Goal: Transaction & Acquisition: Purchase product/service

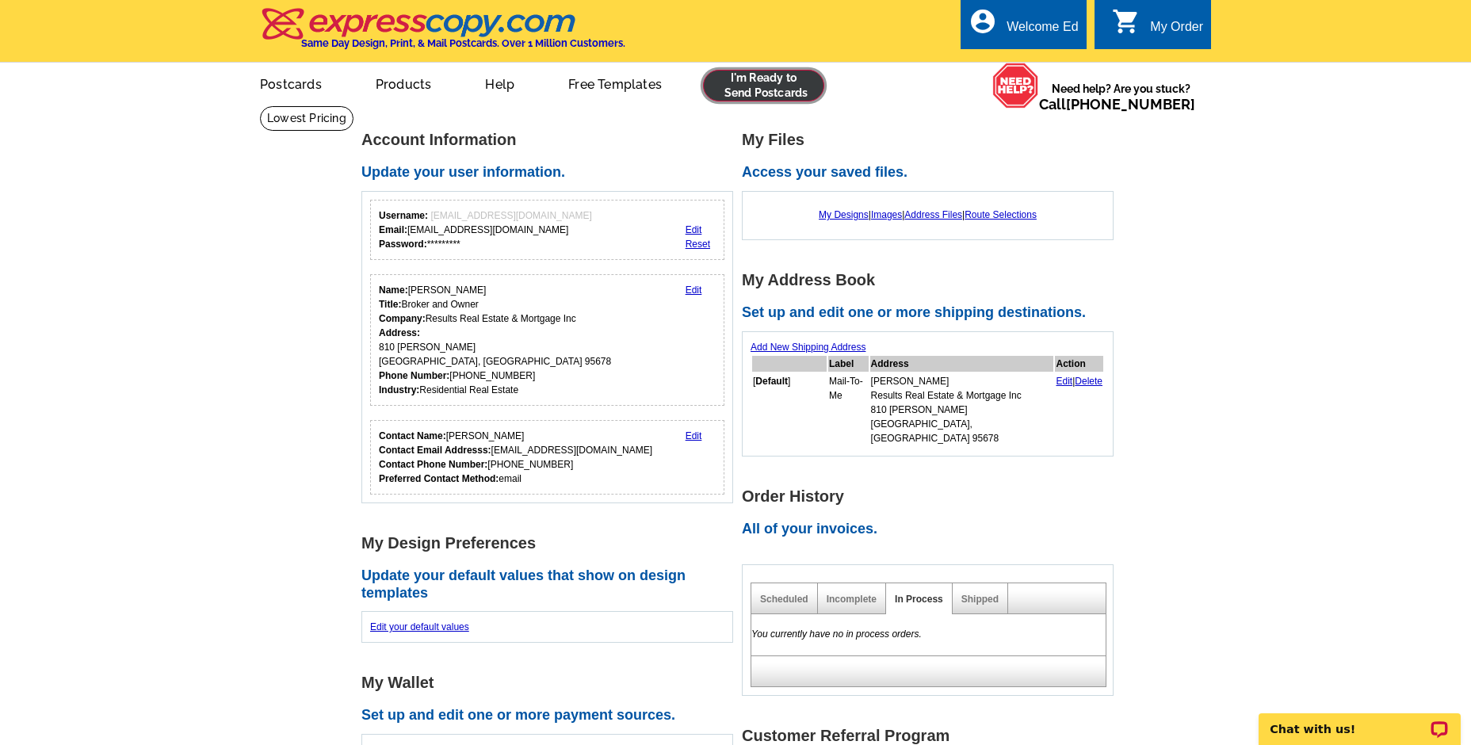
click at [769, 89] on link at bounding box center [763, 86] width 121 height 32
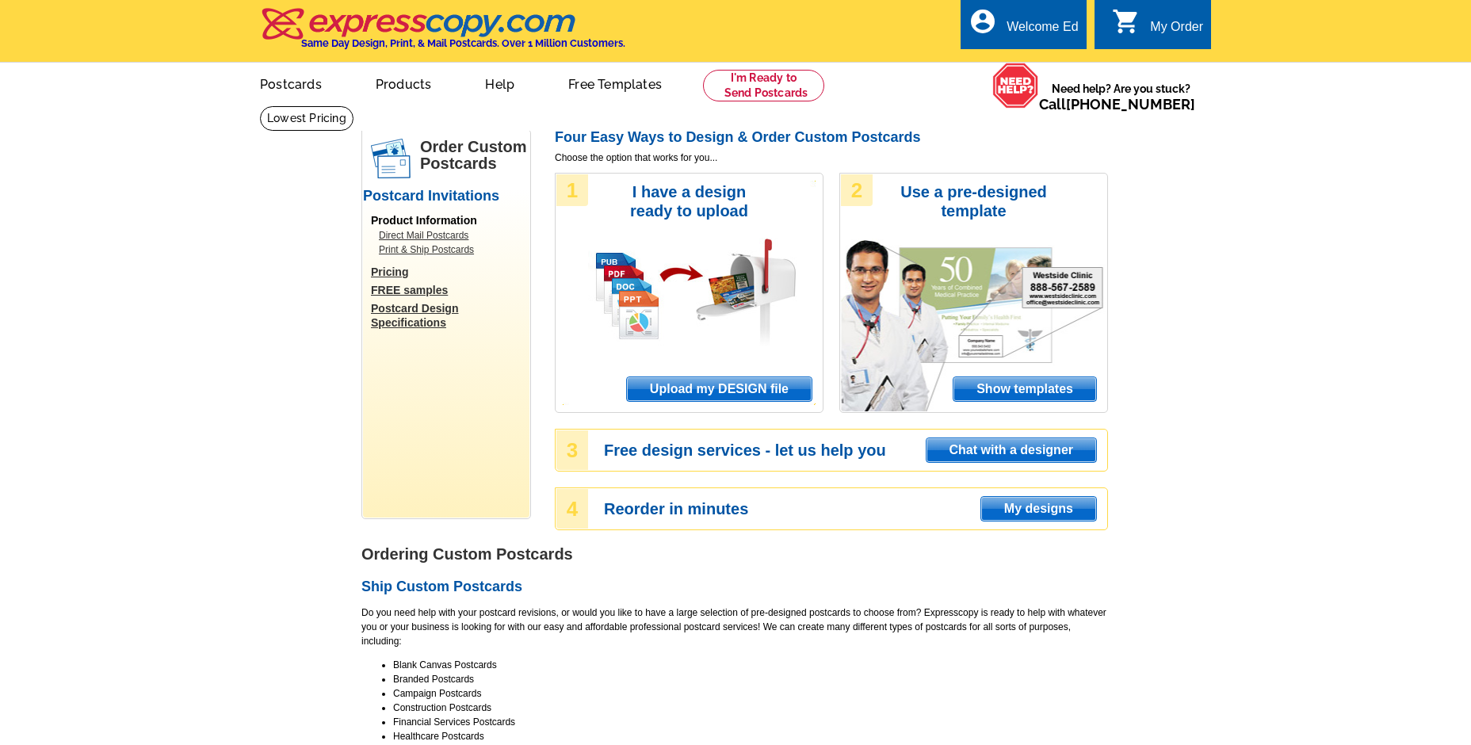
click at [697, 388] on span "Upload my DESIGN file" at bounding box center [719, 389] width 185 height 24
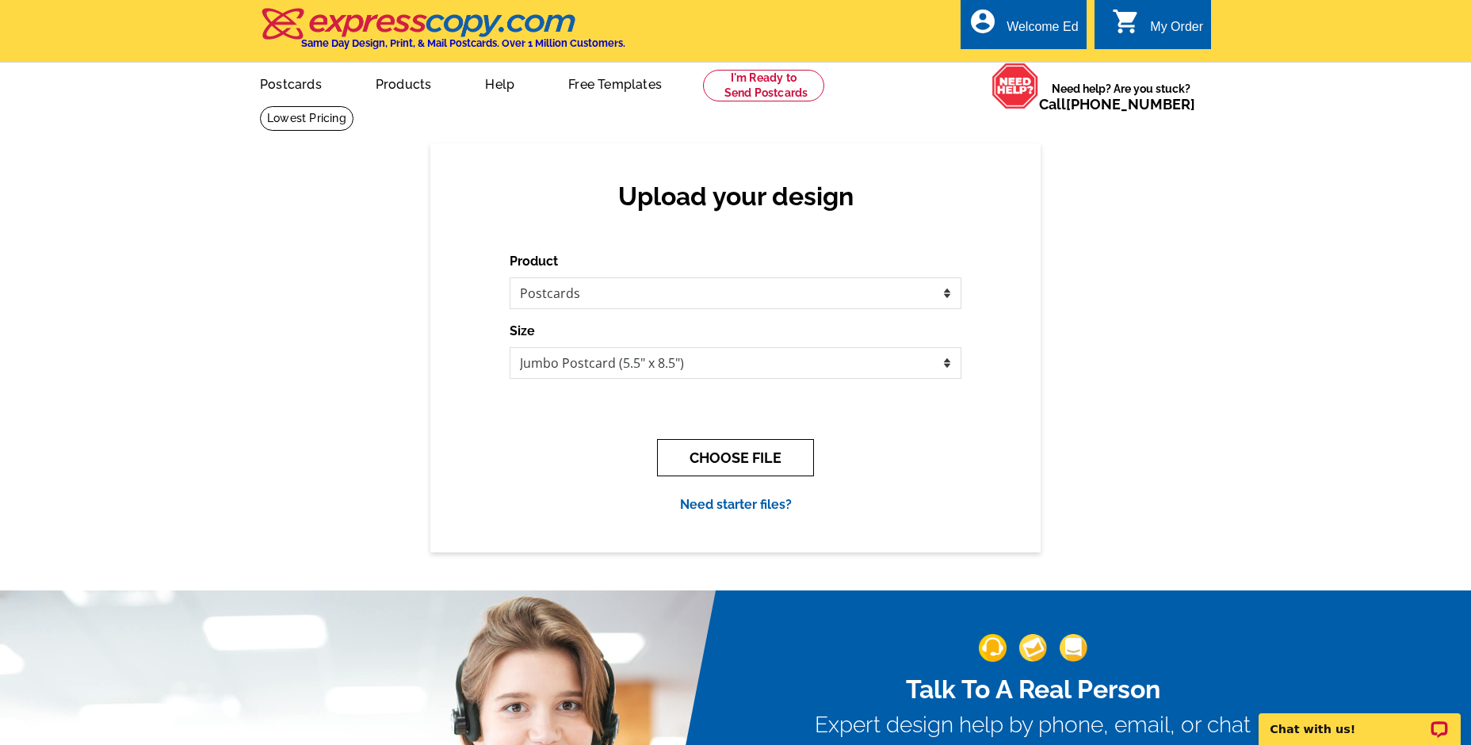
click at [723, 460] on button "CHOOSE FILE" at bounding box center [735, 457] width 157 height 37
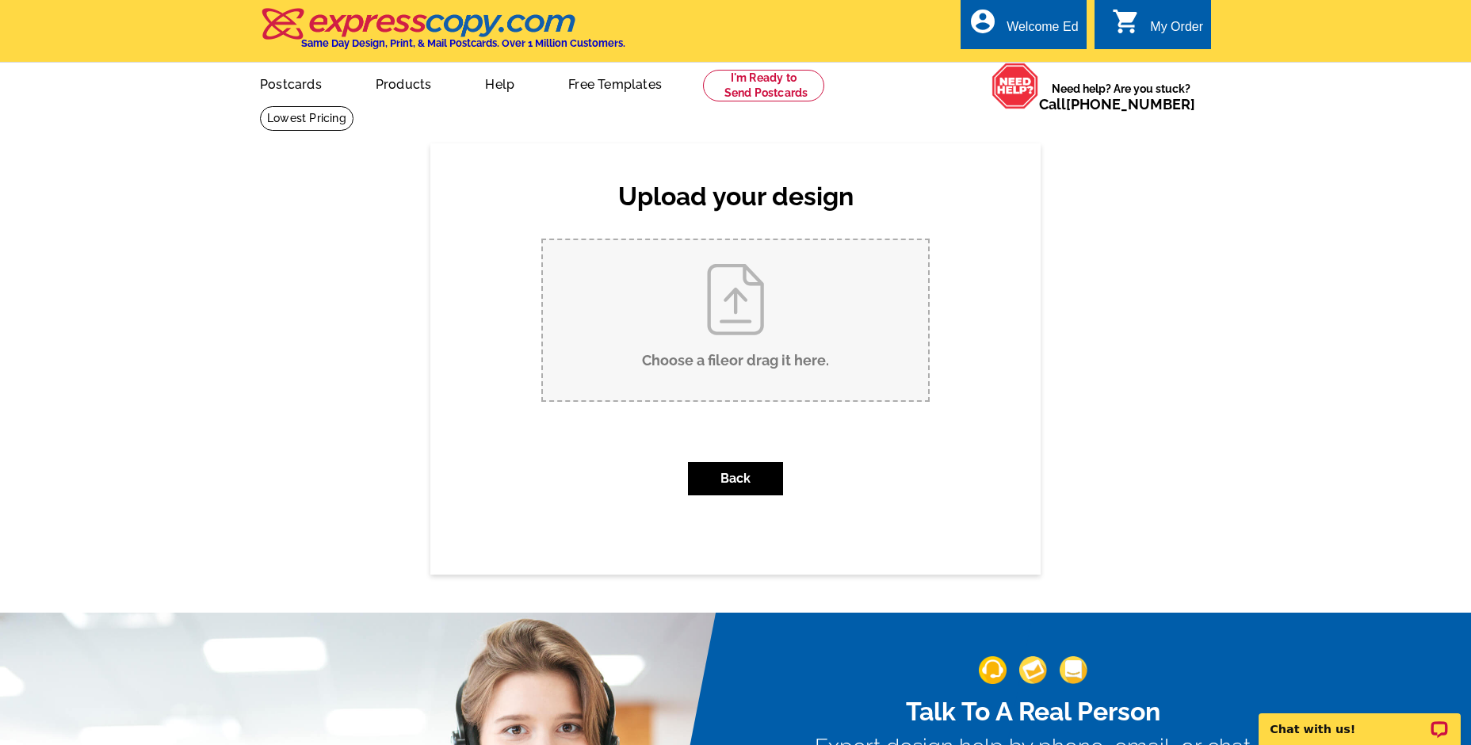
click at [761, 324] on input "Choose a file or drag it here ." at bounding box center [735, 320] width 385 height 160
type input "C:\fakepath\SOI Postcard - October 2026.pdf"
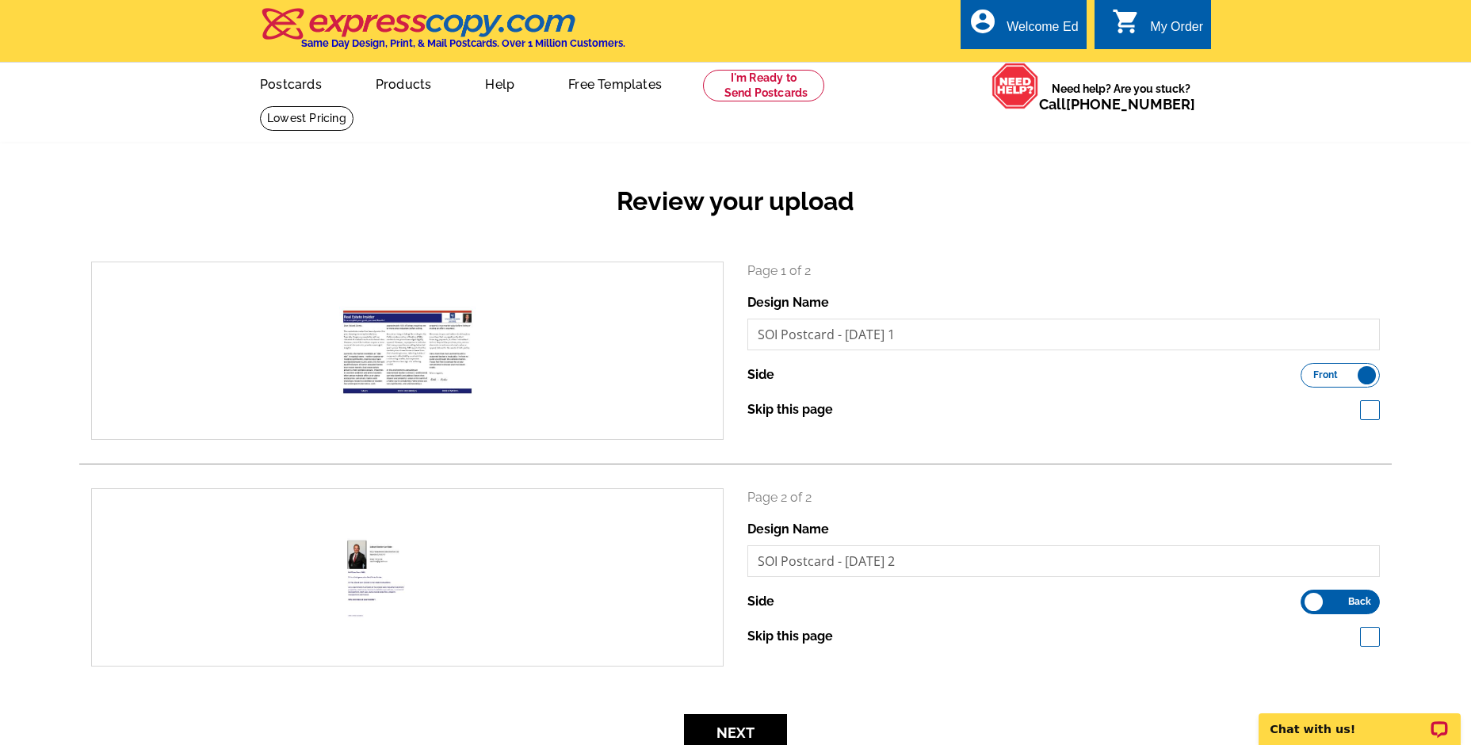
scroll to position [342, 0]
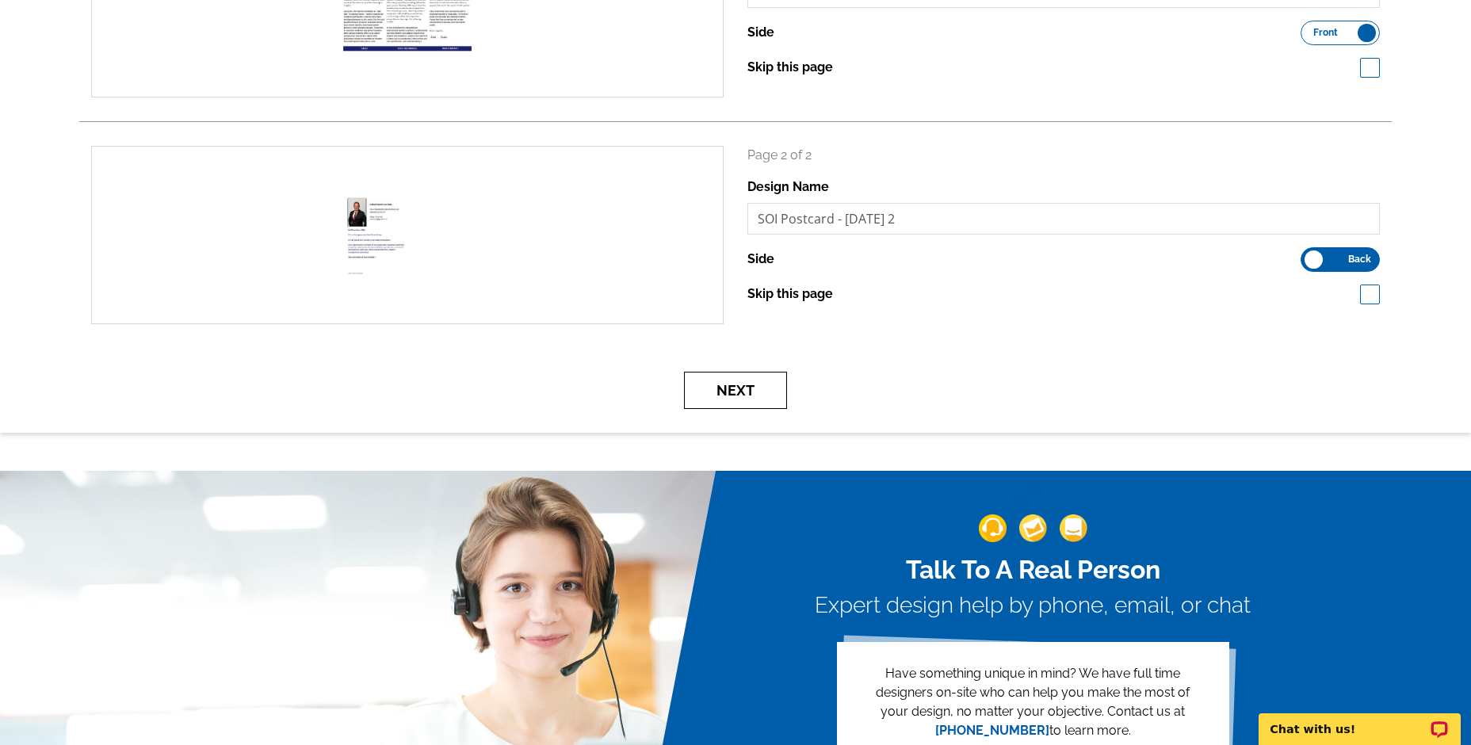
click at [738, 380] on button "Next" at bounding box center [735, 390] width 103 height 37
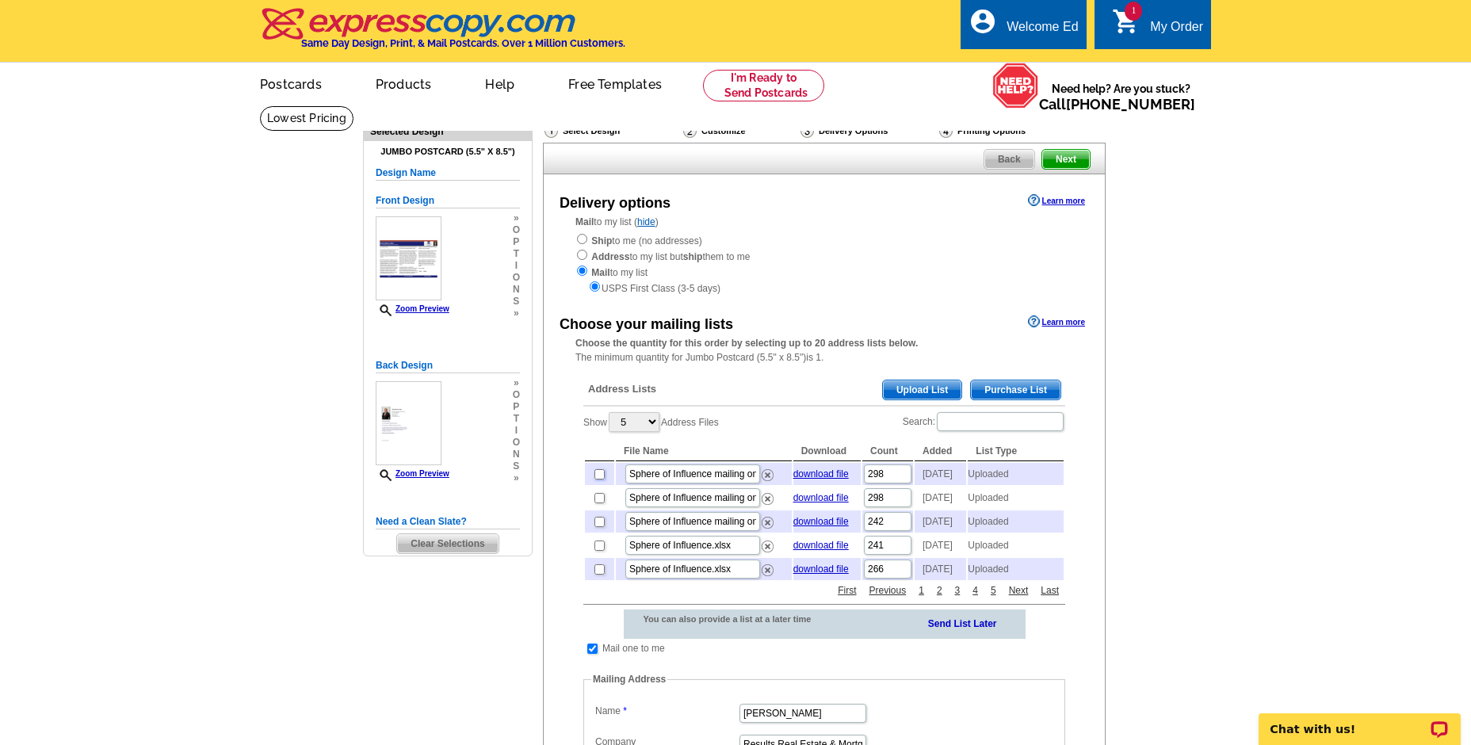
click at [600, 475] on input "checkbox" at bounding box center [599, 474] width 10 height 10
checkbox input "true"
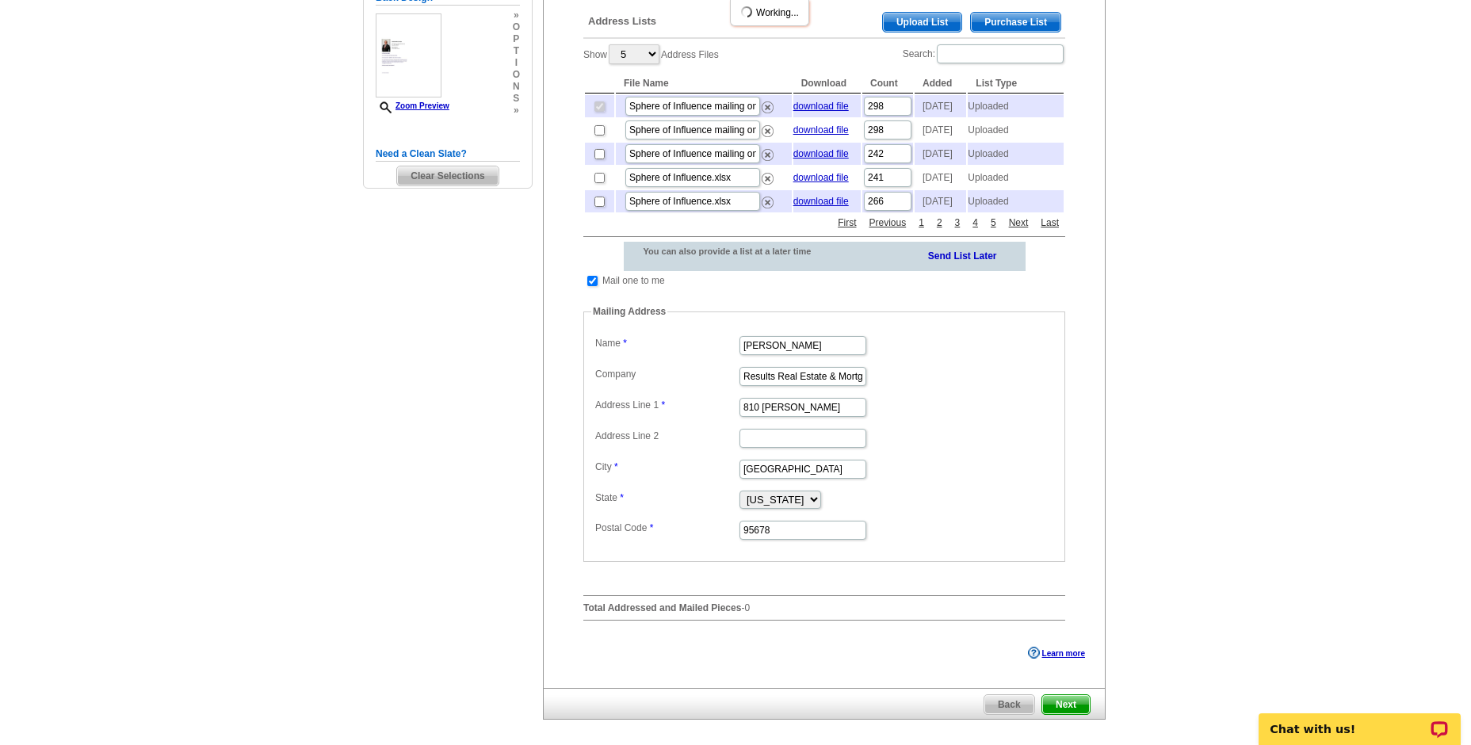
scroll to position [428, 0]
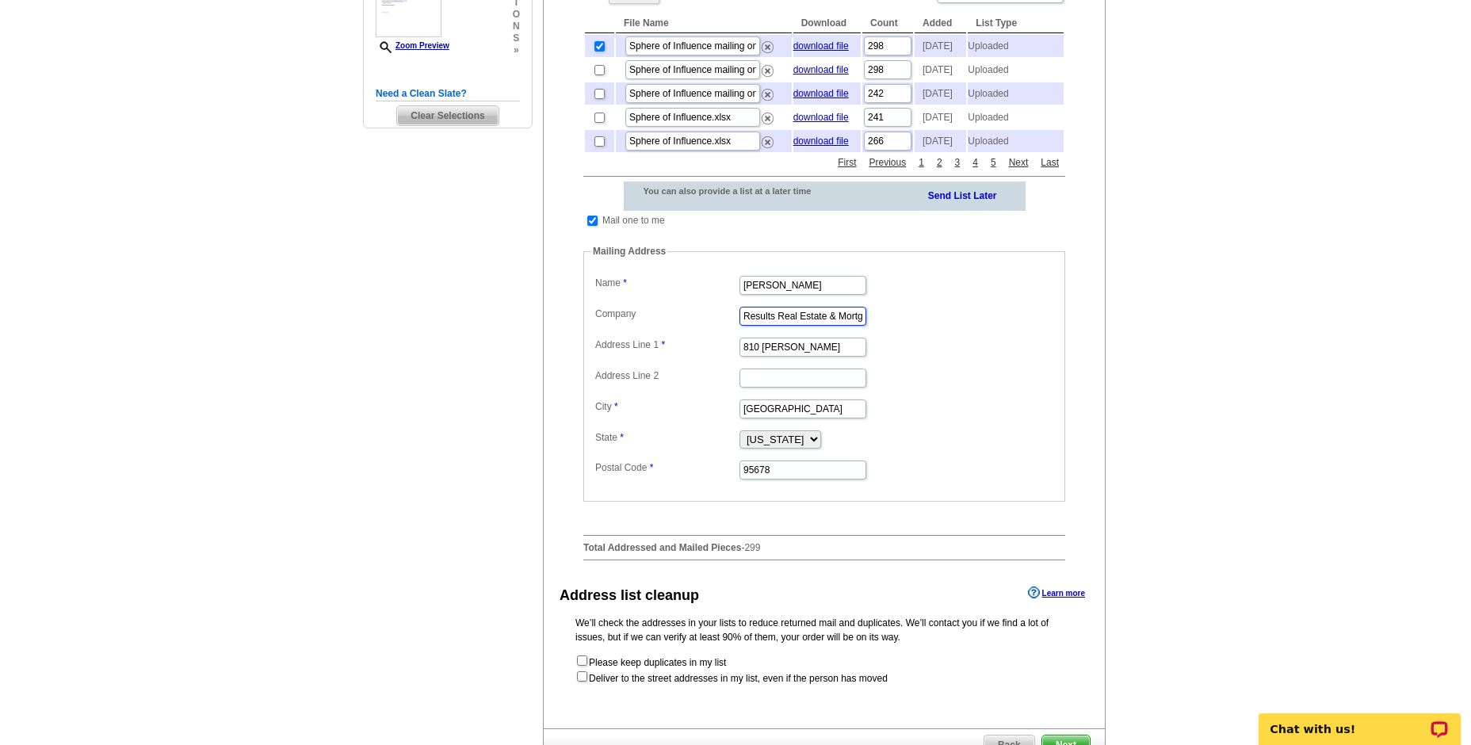
drag, startPoint x: 743, startPoint y: 319, endPoint x: 996, endPoint y: 317, distance: 252.8
click at [996, 317] on dd "Results Real Estate & Mortgage Inc" at bounding box center [824, 315] width 466 height 25
type input "c"
type input "Coldwell Banker"
type input "4011 Woodcreek Oaks Blvd"
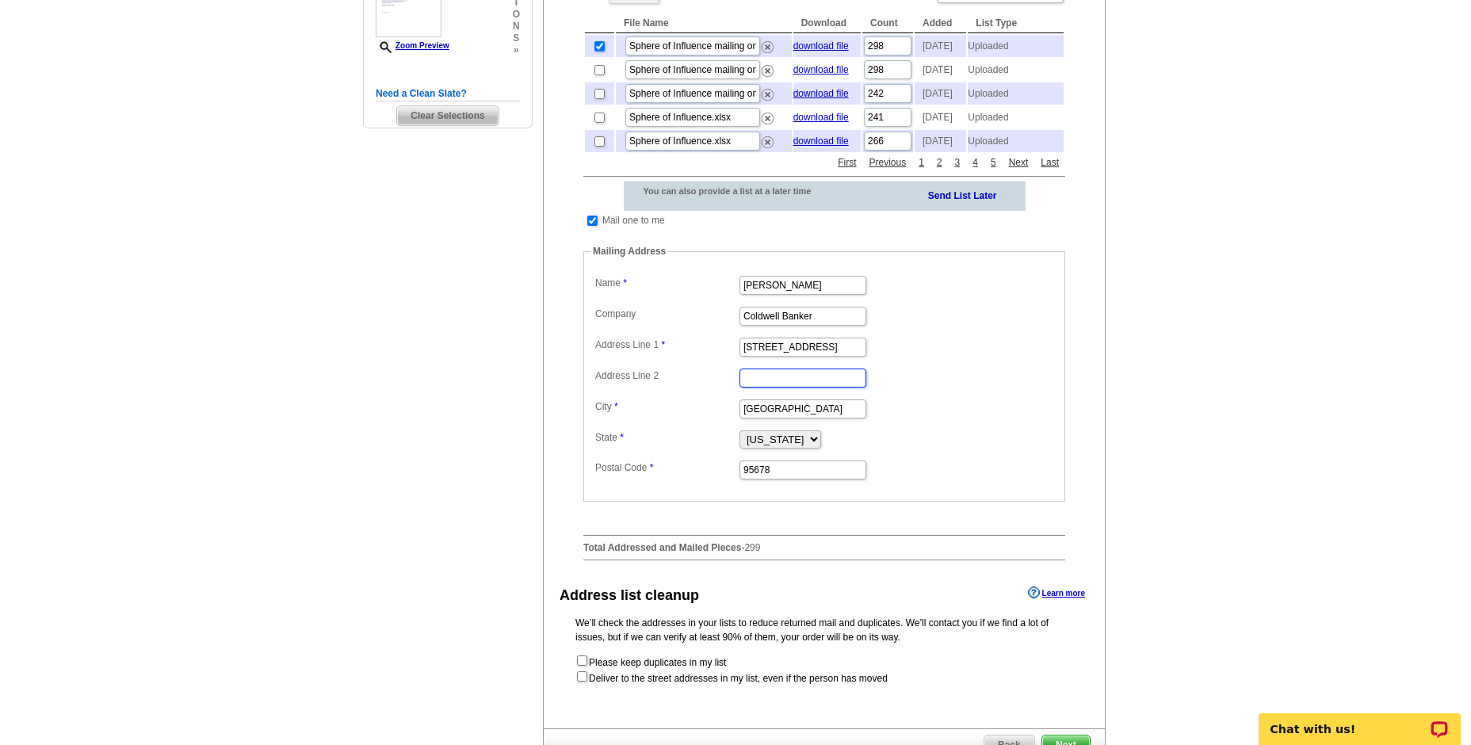
type input "110"
type input "95747"
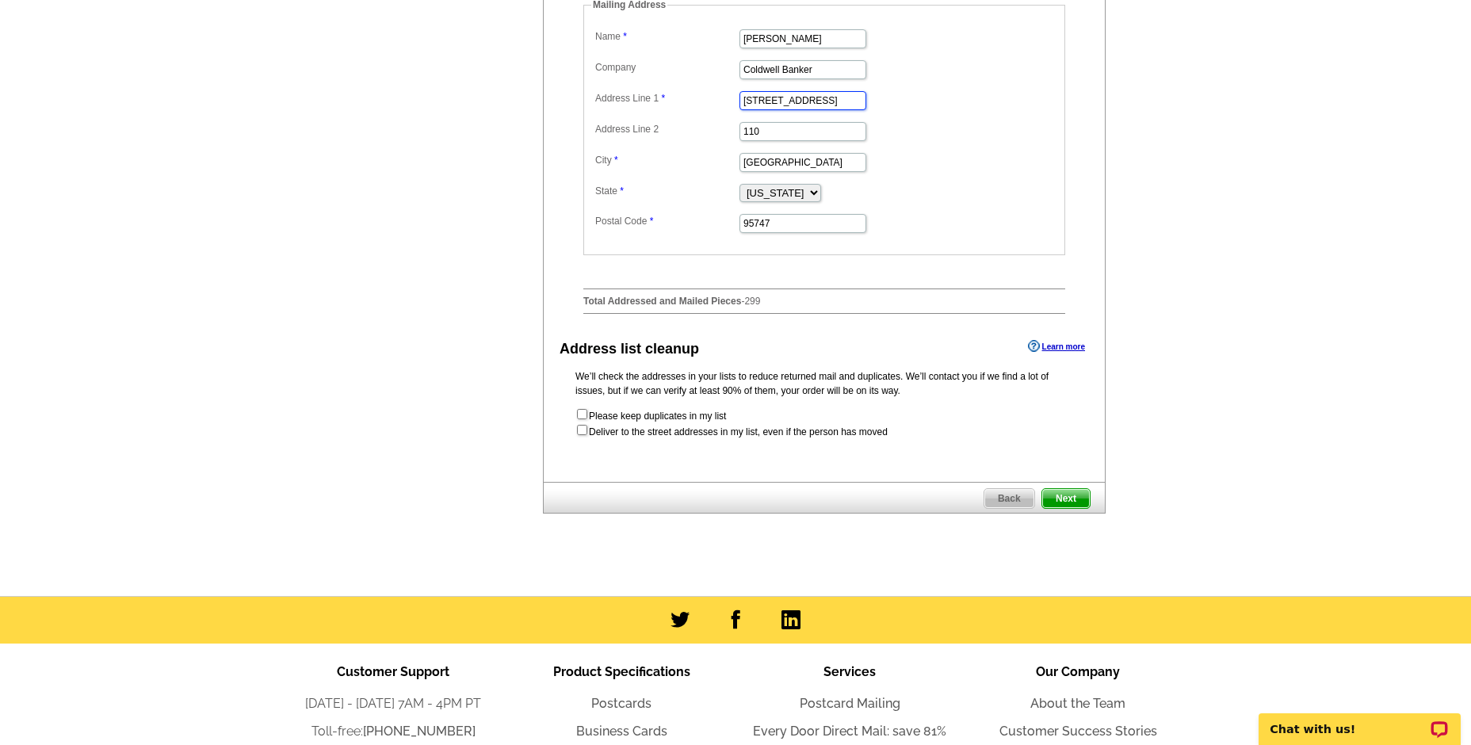
scroll to position [685, 0]
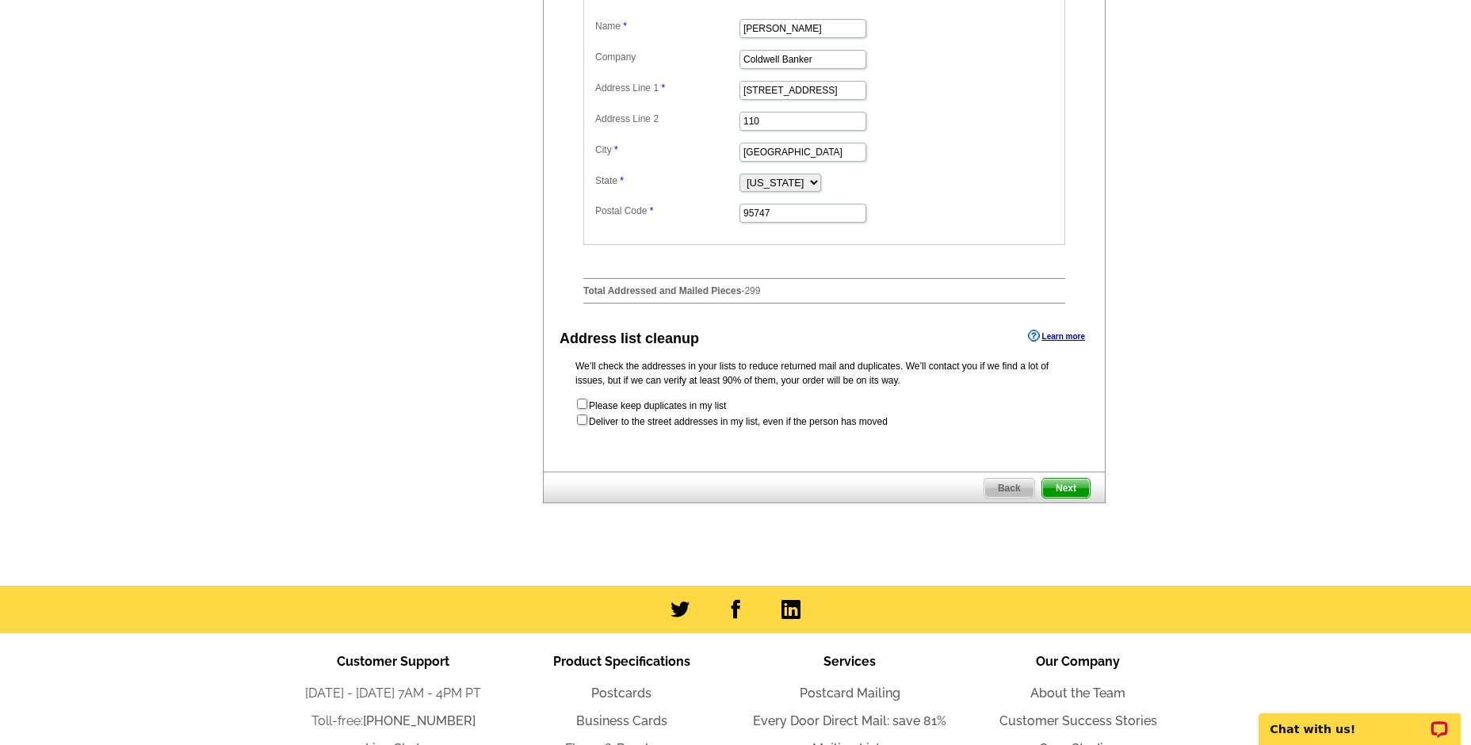
click at [1072, 483] on span "Next" at bounding box center [1066, 488] width 48 height 19
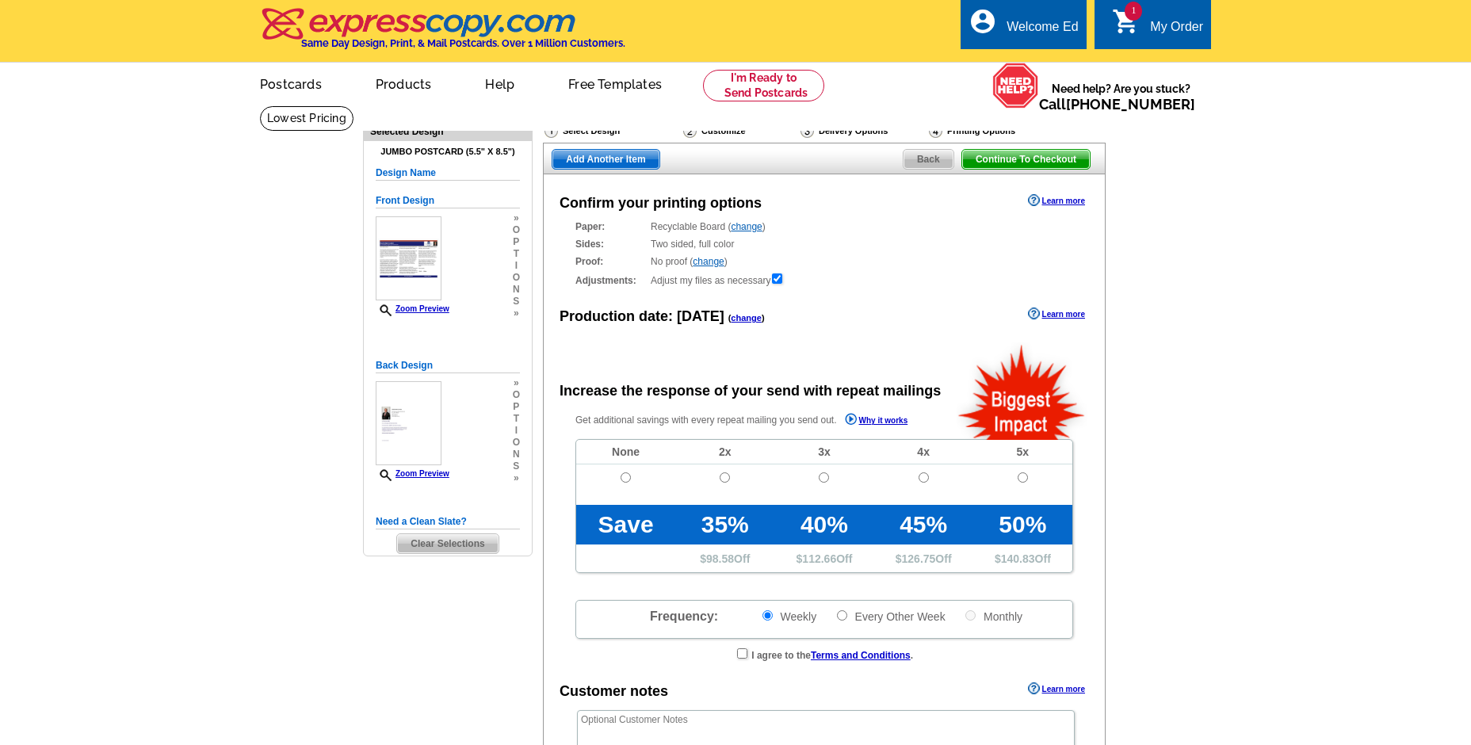
radio input "false"
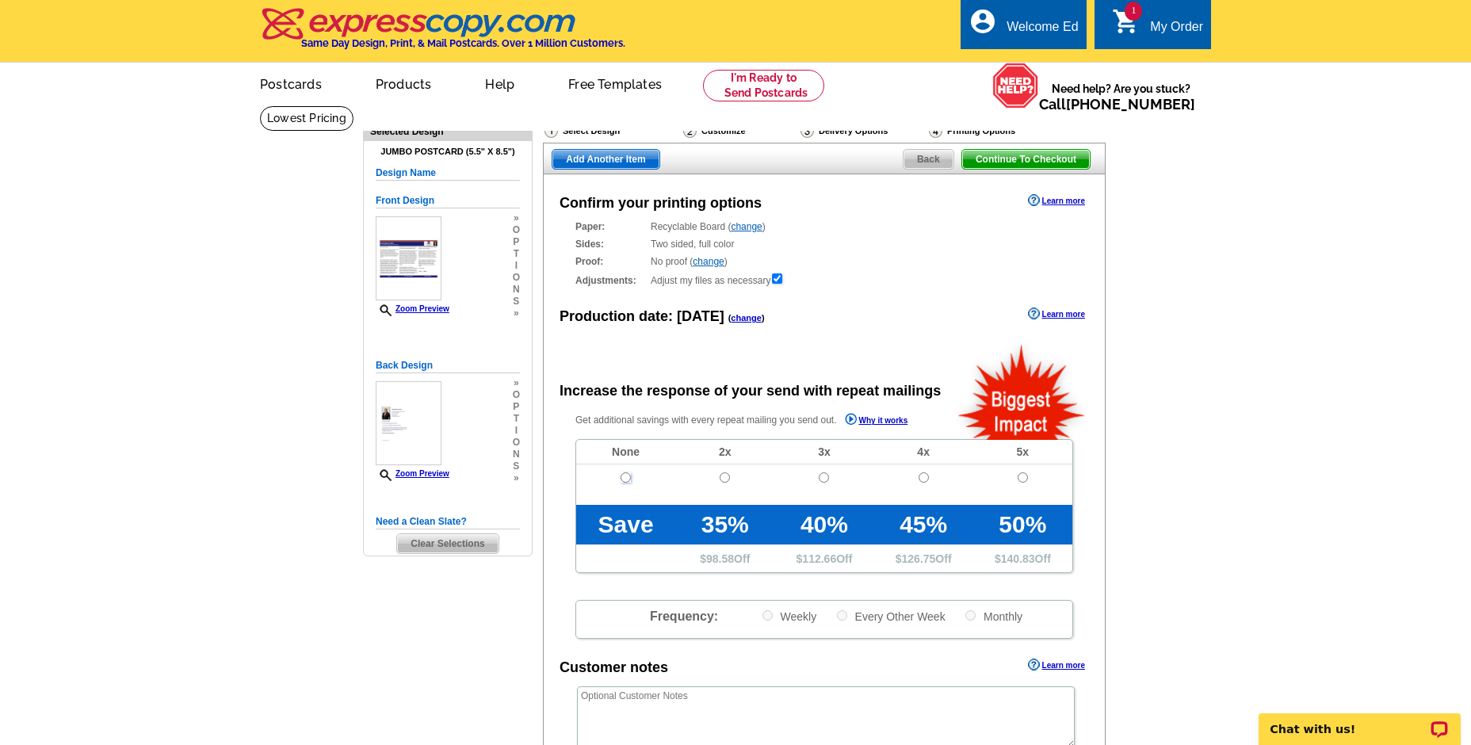
click at [621, 476] on input "radio" at bounding box center [626, 477] width 10 height 10
radio input "true"
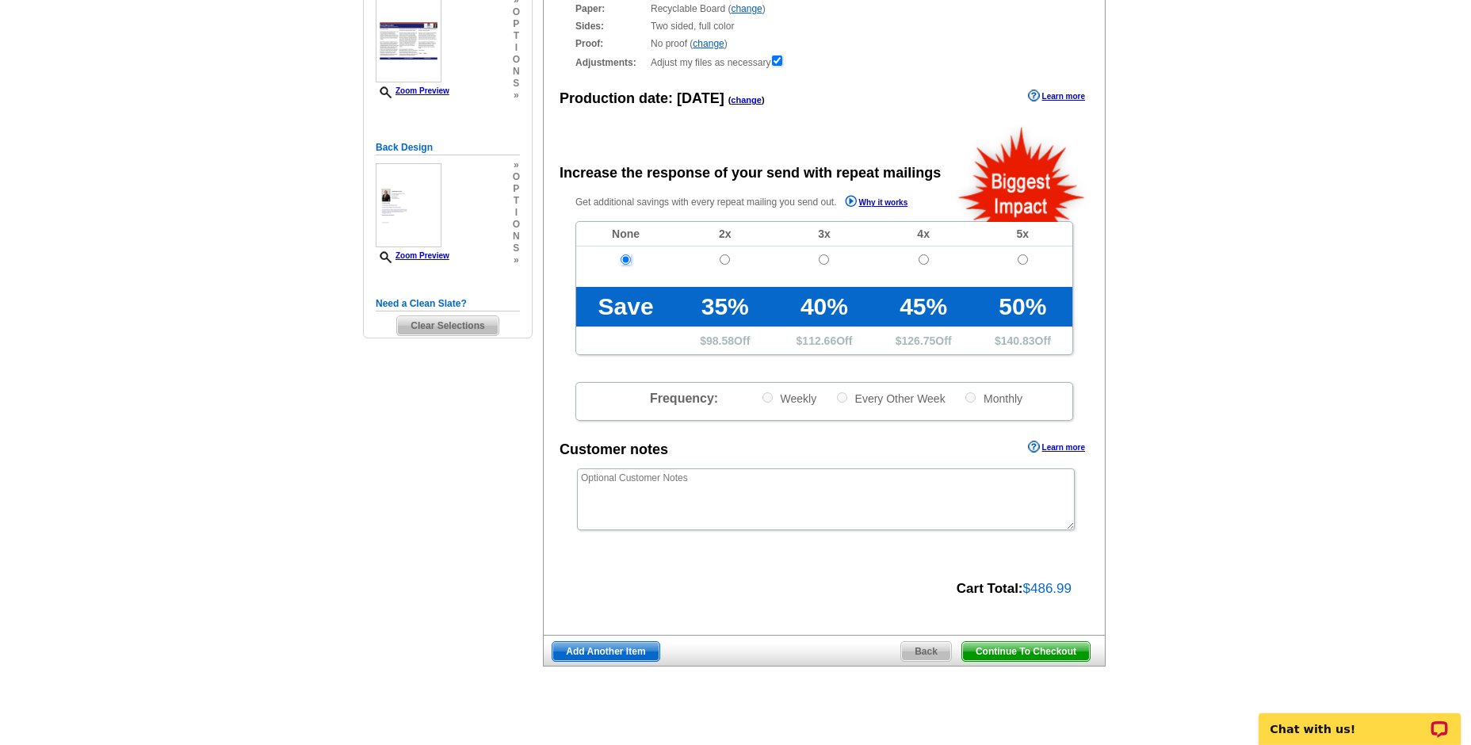
scroll to position [257, 0]
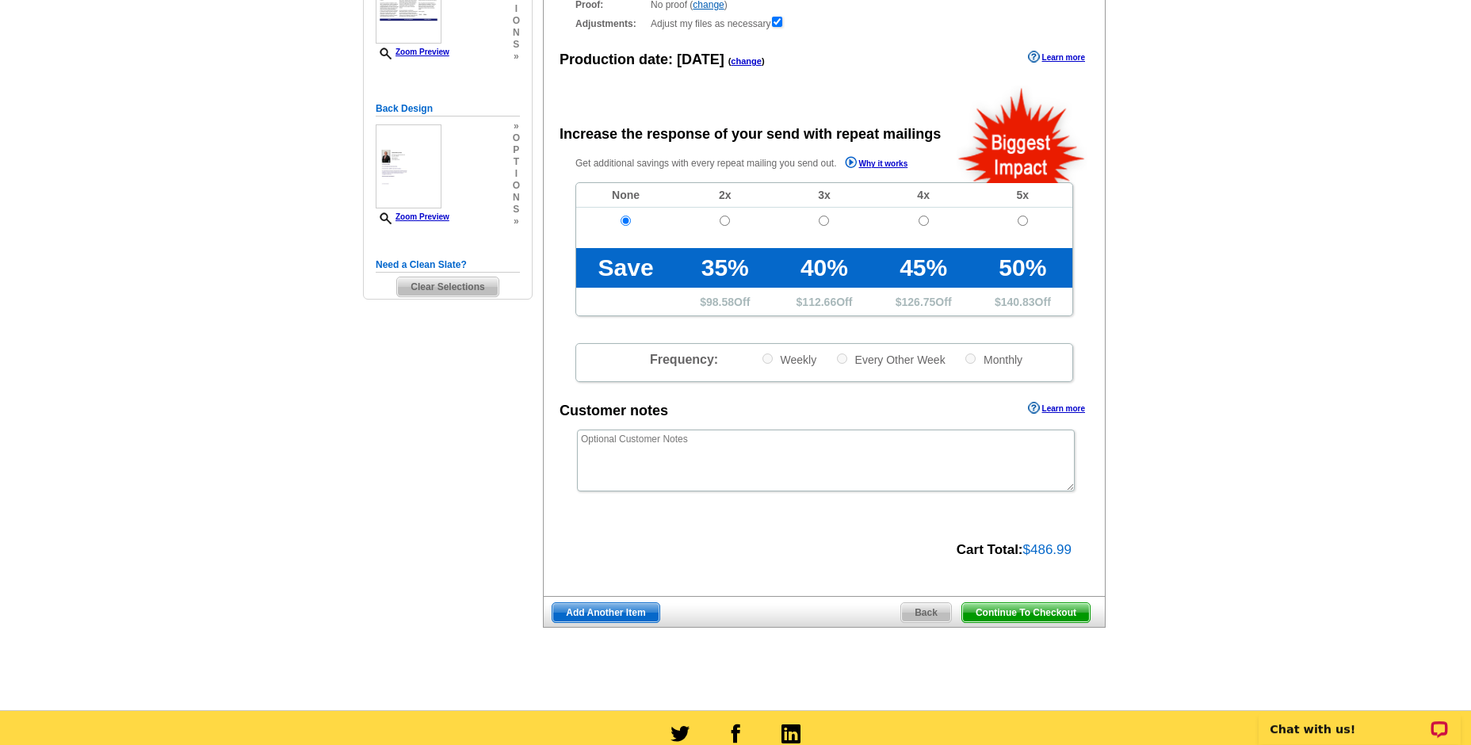
click at [1003, 615] on span "Continue To Checkout" at bounding box center [1026, 612] width 128 height 19
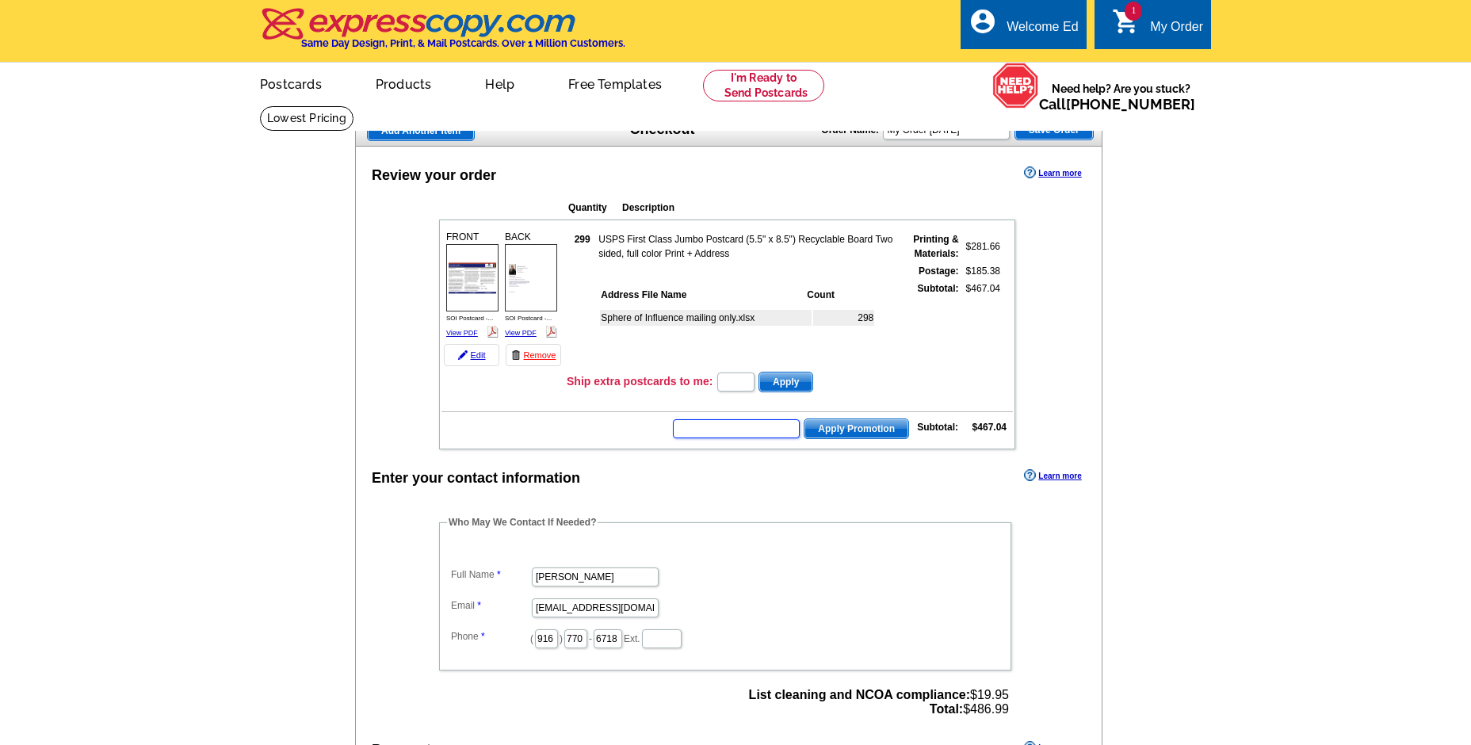
click at [738, 433] on input "text" at bounding box center [736, 428] width 127 height 19
type input "chat20"
click at [833, 435] on span "Apply Promotion" at bounding box center [856, 428] width 104 height 19
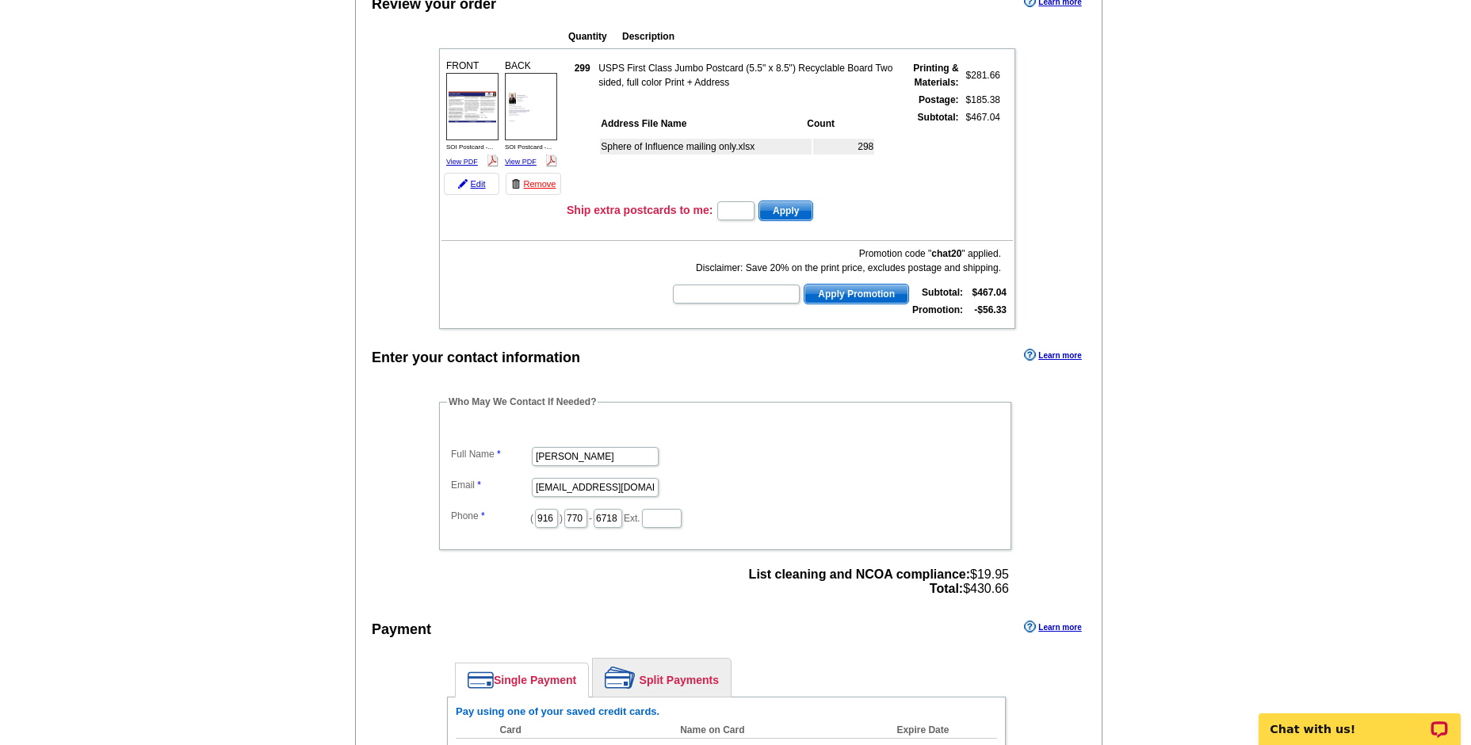
scroll to position [257, 0]
